Goal: Complete application form: Complete application form

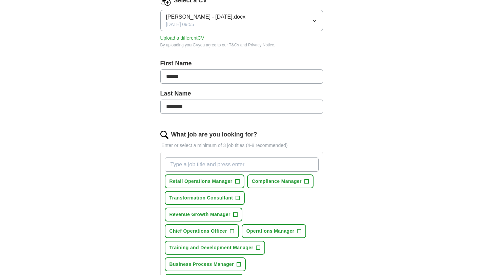
scroll to position [189, 0]
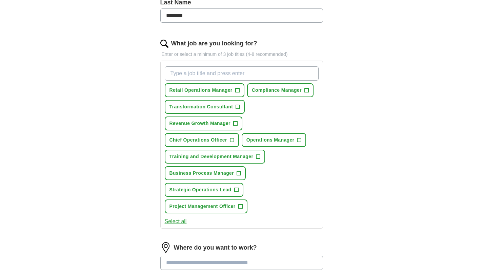
click at [249, 71] on input "What job are you looking for?" at bounding box center [242, 73] width 154 height 14
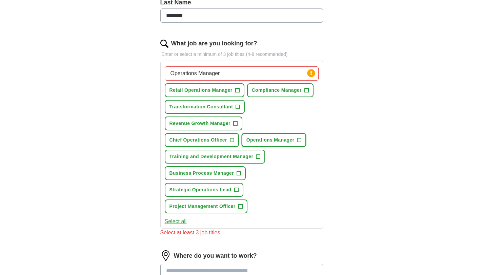
click at [299, 141] on span "+" at bounding box center [299, 140] width 4 height 5
click at [290, 69] on input "Operations Manager" at bounding box center [242, 73] width 154 height 14
drag, startPoint x: 289, startPoint y: 73, endPoint x: 199, endPoint y: 73, distance: 90.1
click at [200, 73] on input "Operations Manager" at bounding box center [242, 73] width 154 height 14
type input "Operations Coordinator"
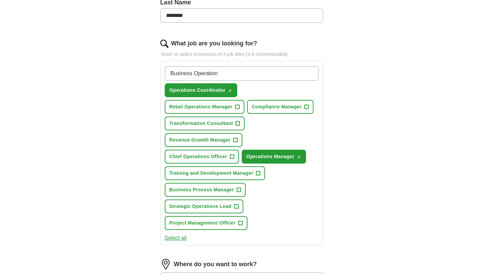
type input "Business Operations"
type input "Project Manager"
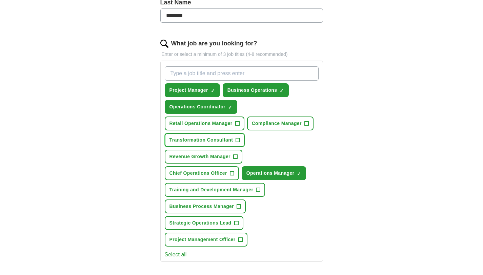
click at [240, 141] on button "Transformation Consultant +" at bounding box center [205, 140] width 80 height 14
click at [236, 158] on span "+" at bounding box center [235, 156] width 4 height 5
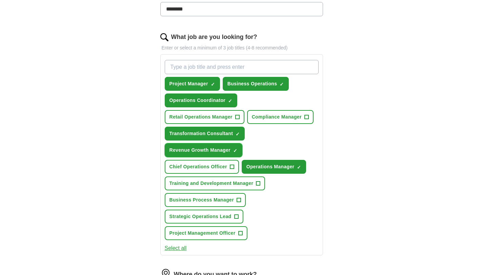
scroll to position [195, 0]
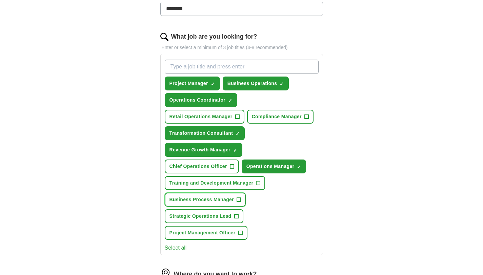
click at [239, 198] on span "+" at bounding box center [238, 199] width 4 height 5
click at [238, 217] on span "+" at bounding box center [236, 216] width 4 height 5
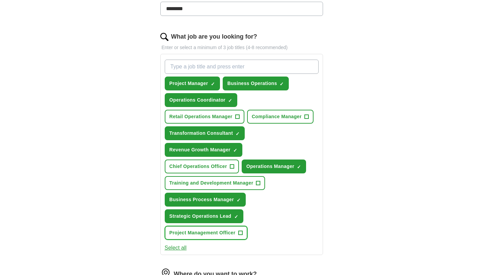
click at [242, 235] on span "+" at bounding box center [240, 232] width 4 height 5
click at [238, 66] on input "What job are you looking for?" at bounding box center [242, 67] width 154 height 14
type input "Business Consultant"
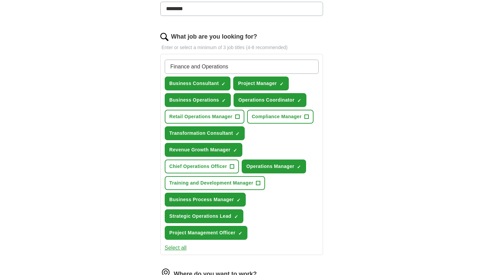
type input "Finance and Operations"
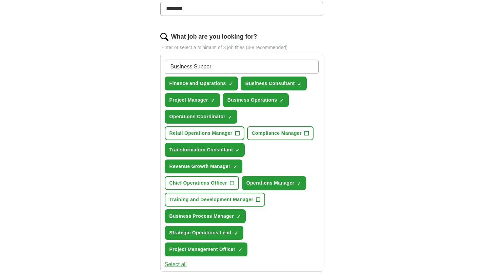
type input "Business Support"
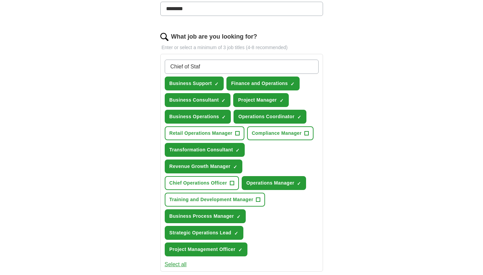
type input "Chief of Staff"
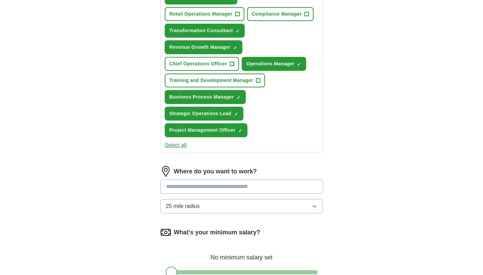
scroll to position [360, 0]
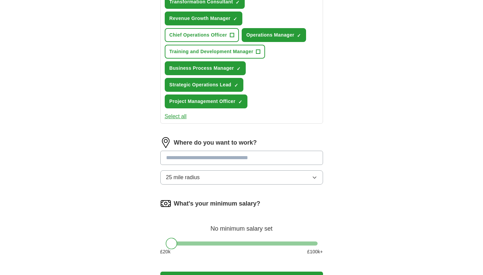
click at [258, 162] on input at bounding box center [241, 158] width 163 height 14
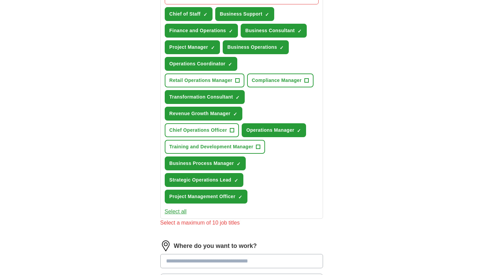
scroll to position [154, 0]
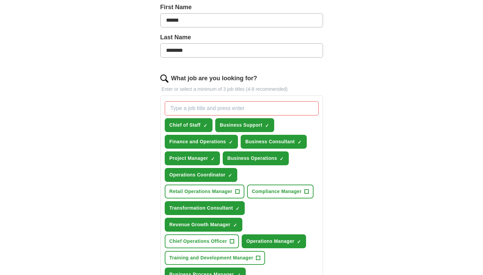
click at [376, 134] on div "ApplyIQ Let ApplyIQ do the hard work of searching and applying for jobs. Just t…" at bounding box center [242, 197] width 434 height 660
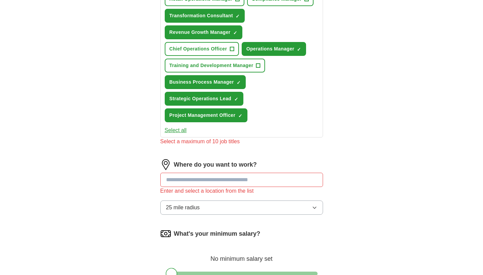
scroll to position [395, 0]
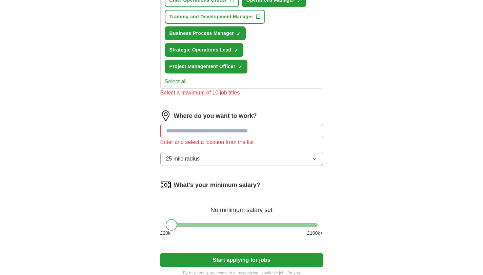
click at [229, 129] on input at bounding box center [241, 131] width 163 height 14
type input "******"
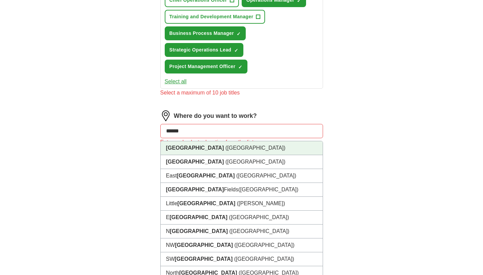
click at [231, 149] on li "[GEOGRAPHIC_DATA] ([GEOGRAPHIC_DATA])" at bounding box center [242, 148] width 162 height 14
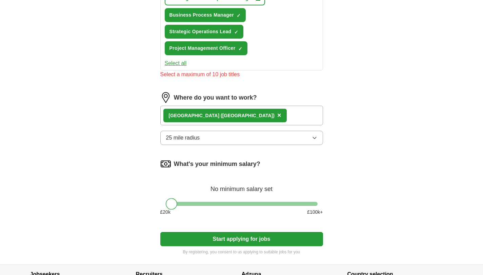
scroll to position [447, 0]
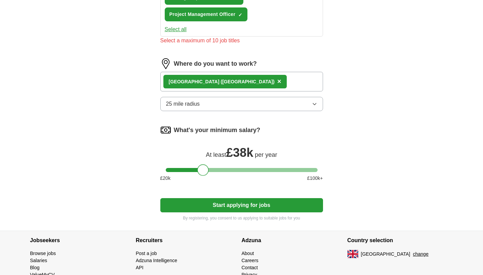
drag, startPoint x: 170, startPoint y: 171, endPoint x: 202, endPoint y: 171, distance: 31.8
click at [202, 171] on div at bounding box center [203, 170] width 12 height 12
click at [233, 202] on button "Start applying for jobs" at bounding box center [241, 205] width 163 height 14
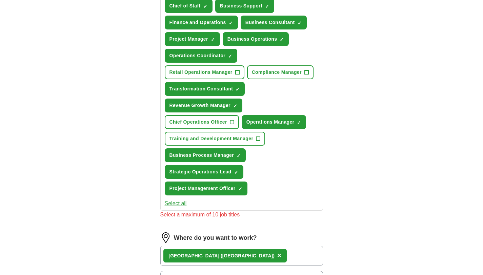
scroll to position [266, 0]
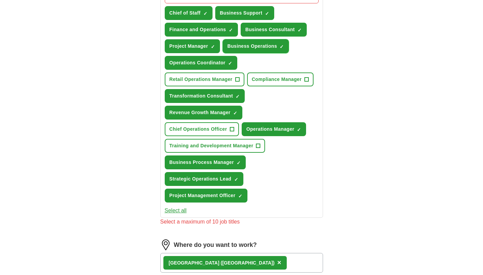
click at [0, 0] on span "×" at bounding box center [0, 0] width 0 height 0
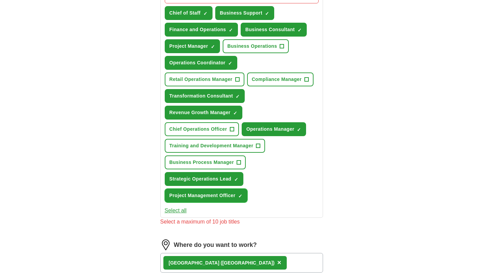
click at [238, 198] on button "Project Management Officer ✓ ×" at bounding box center [206, 196] width 83 height 14
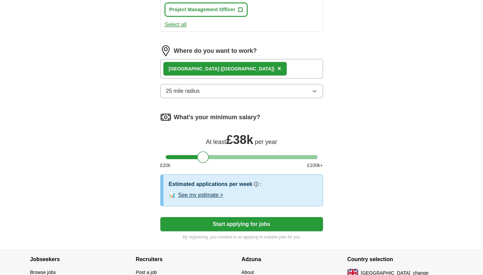
scroll to position [502, 0]
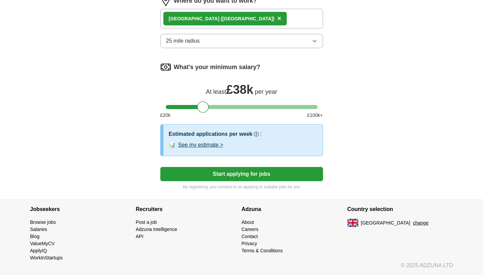
click at [212, 147] on button "See my estimate >" at bounding box center [200, 145] width 45 height 8
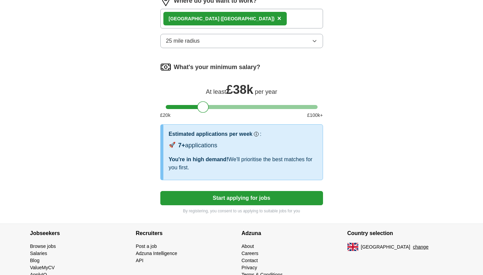
click at [219, 198] on button "Start applying for jobs" at bounding box center [241, 198] width 163 height 14
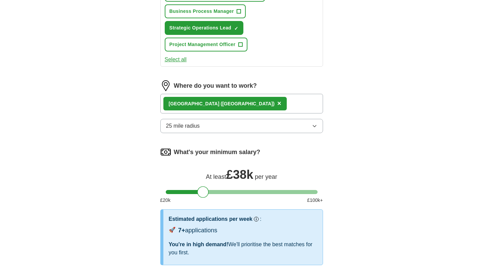
select select "**"
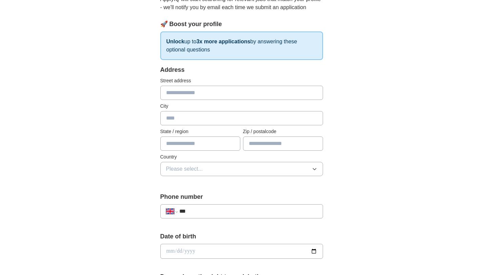
scroll to position [17, 0]
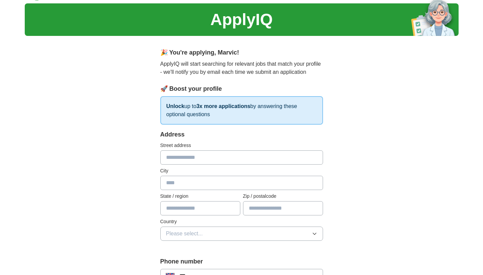
click at [212, 164] on input "text" at bounding box center [241, 157] width 163 height 14
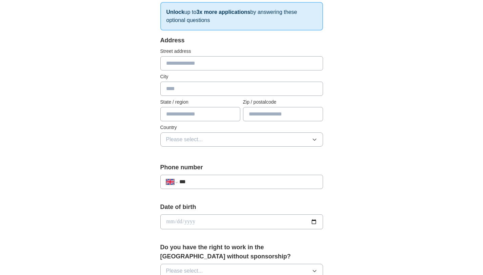
scroll to position [141, 0]
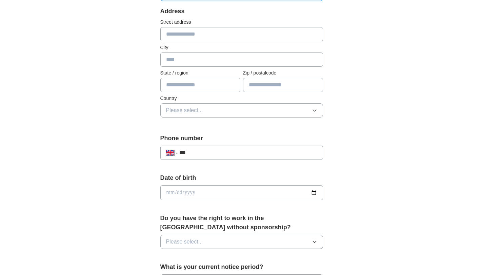
click at [213, 157] on div "**********" at bounding box center [241, 153] width 163 height 14
click at [213, 154] on input "***" at bounding box center [248, 153] width 138 height 8
type input "**********"
click at [266, 199] on input "date" at bounding box center [241, 192] width 163 height 15
click at [267, 196] on input "date" at bounding box center [241, 192] width 163 height 15
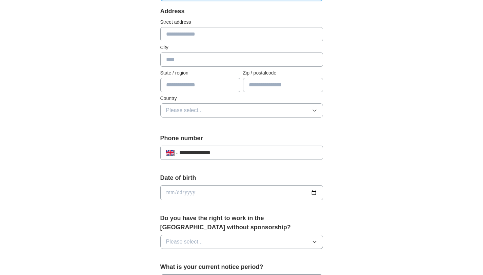
click at [315, 191] on input "date" at bounding box center [241, 192] width 163 height 15
click at [166, 191] on input "date" at bounding box center [241, 192] width 163 height 15
type input "**********"
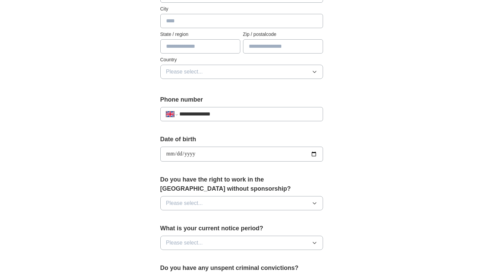
scroll to position [197, 0]
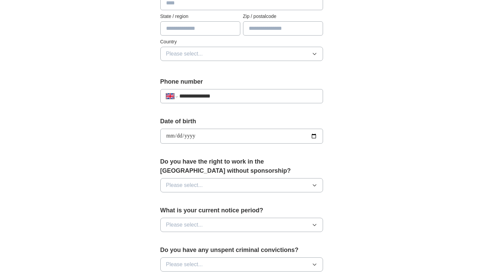
click at [238, 189] on button "Please select..." at bounding box center [241, 185] width 163 height 14
click at [224, 203] on div "Yes" at bounding box center [241, 201] width 151 height 8
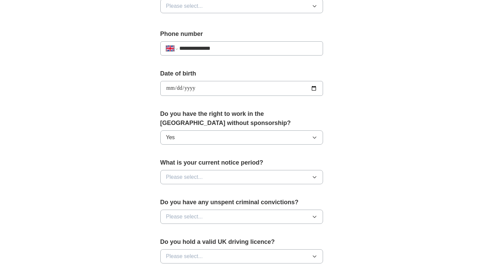
scroll to position [245, 0]
click at [230, 178] on button "Please select..." at bounding box center [241, 177] width 163 height 14
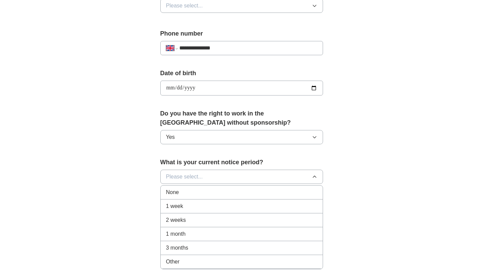
click at [214, 237] on div "1 month" at bounding box center [241, 234] width 151 height 8
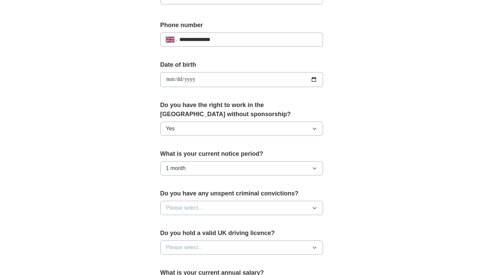
scroll to position [299, 0]
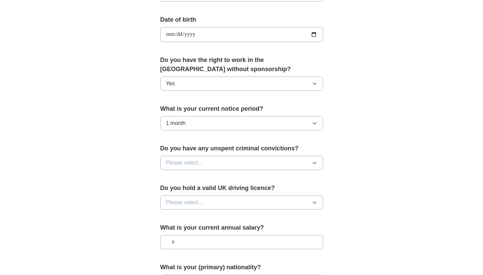
click at [224, 165] on button "Please select..." at bounding box center [241, 163] width 163 height 14
click at [214, 191] on div "No" at bounding box center [241, 192] width 151 height 8
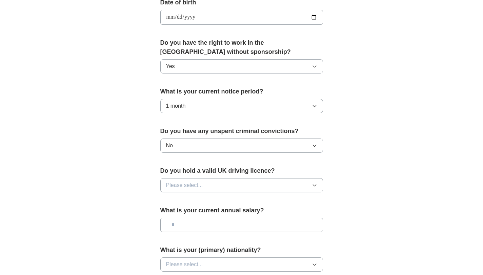
scroll to position [350, 0]
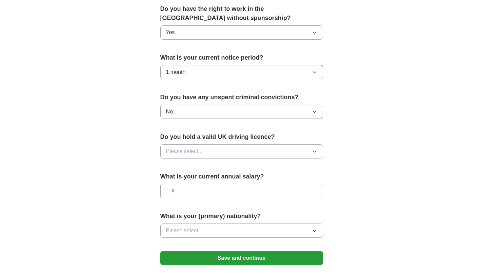
click at [220, 155] on button "Please select..." at bounding box center [241, 151] width 163 height 14
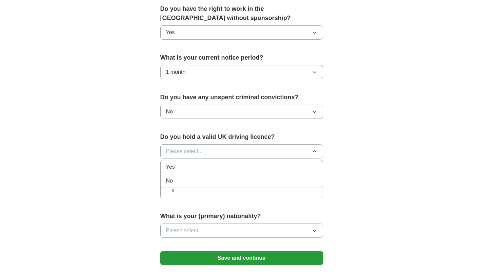
click at [214, 182] on div "No" at bounding box center [241, 181] width 151 height 8
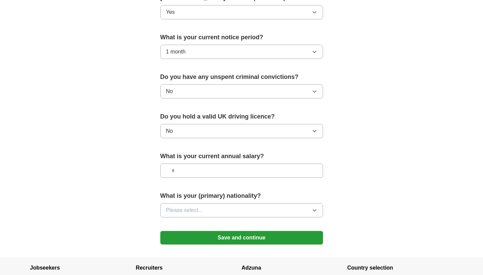
scroll to position [401, 0]
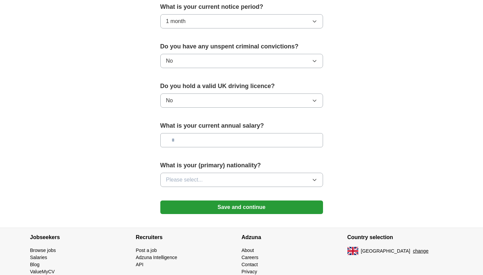
click at [216, 140] on input "text" at bounding box center [241, 140] width 163 height 14
click at [222, 188] on div "What is your (primary) nationality? Please select..." at bounding box center [241, 177] width 163 height 32
click at [222, 181] on button "Please select..." at bounding box center [241, 180] width 163 height 14
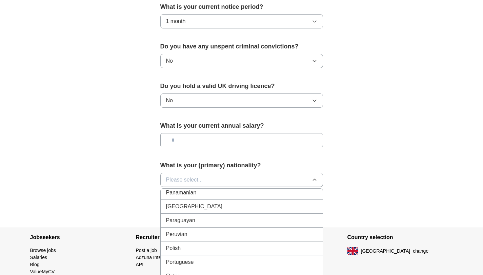
scroll to position [1905, 0]
click at [206, 182] on button "Please select..." at bounding box center [241, 180] width 163 height 14
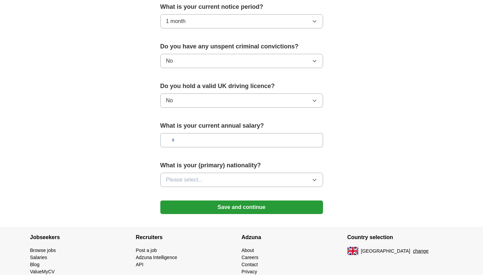
click at [206, 182] on button "Please select..." at bounding box center [241, 180] width 163 height 14
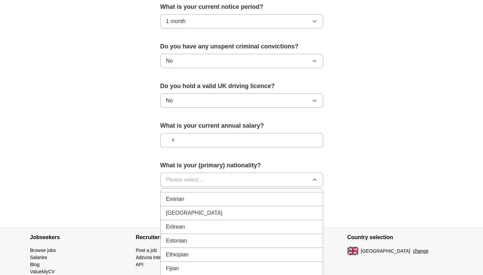
scroll to position [781, 0]
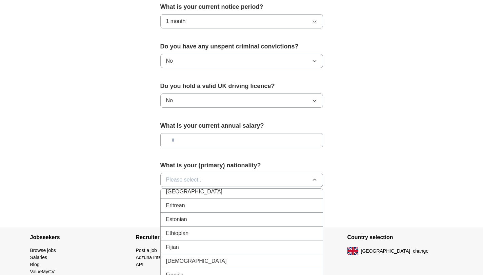
click at [215, 260] on div "[DEMOGRAPHIC_DATA]" at bounding box center [241, 261] width 151 height 8
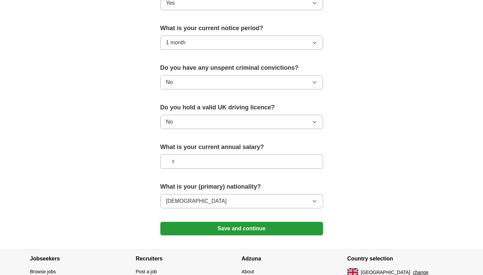
scroll to position [429, 0]
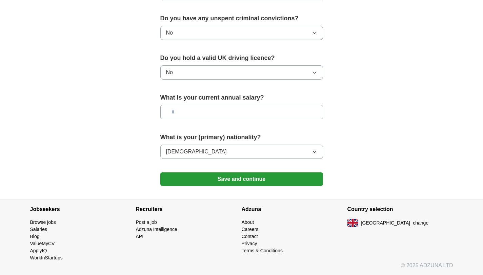
click at [234, 176] on button "Save and continue" at bounding box center [241, 179] width 163 height 14
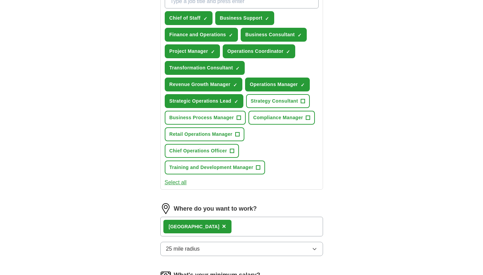
scroll to position [228, 0]
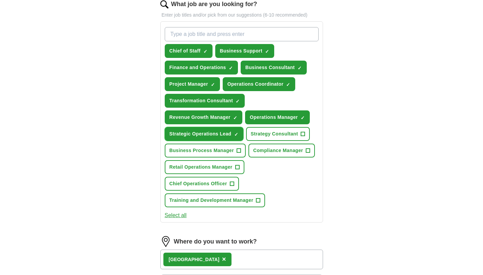
click at [0, 0] on span "×" at bounding box center [0, 0] width 0 height 0
click at [216, 29] on input "What job are you looking for?" at bounding box center [242, 34] width 154 height 14
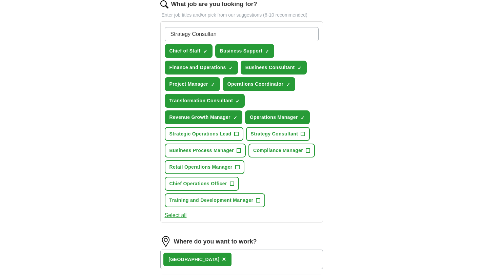
type input "Strategy Consultant"
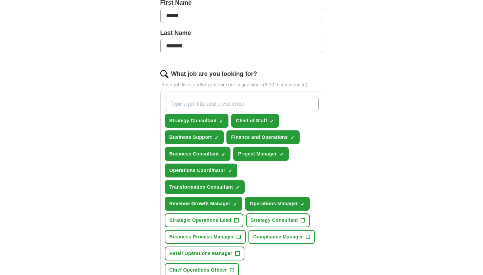
scroll to position [158, 0]
click at [304, 218] on span "+" at bounding box center [303, 220] width 4 height 5
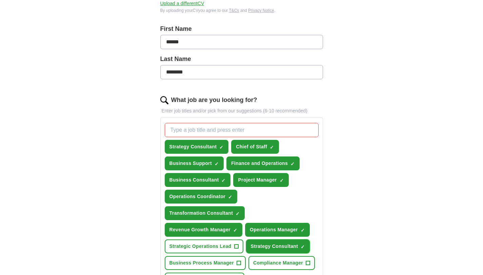
scroll to position [235, 0]
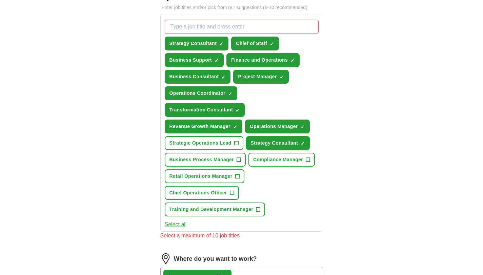
click at [0, 0] on span "×" at bounding box center [0, 0] width 0 height 0
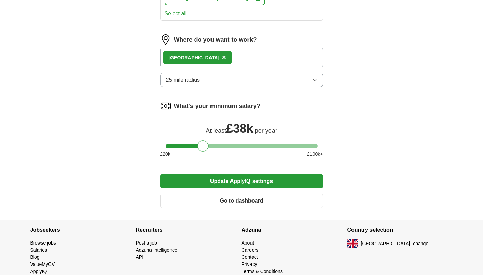
scroll to position [467, 0]
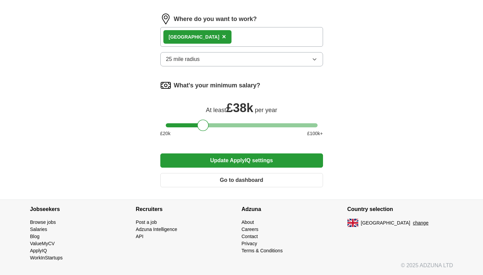
click at [243, 162] on button "Update ApplyIQ settings" at bounding box center [241, 160] width 163 height 14
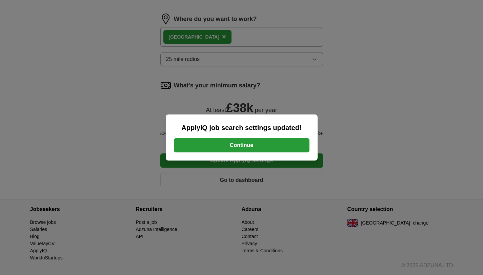
click at [250, 143] on button "Continue" at bounding box center [241, 145] width 135 height 14
